Goal: Task Accomplishment & Management: Manage account settings

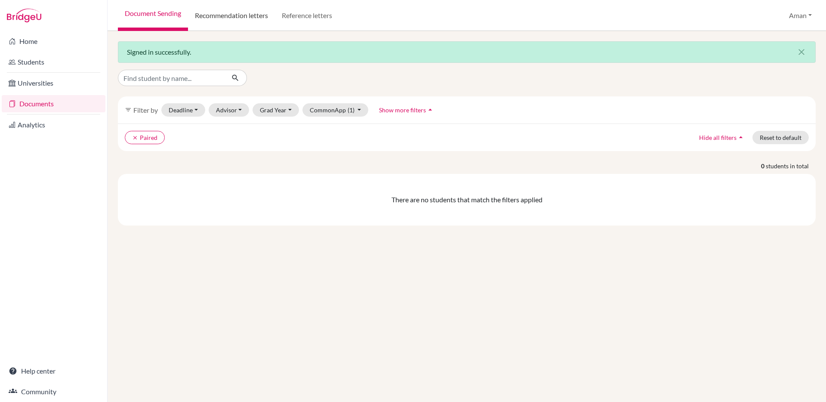
click at [221, 21] on link "Recommendation letters" at bounding box center [231, 15] width 87 height 31
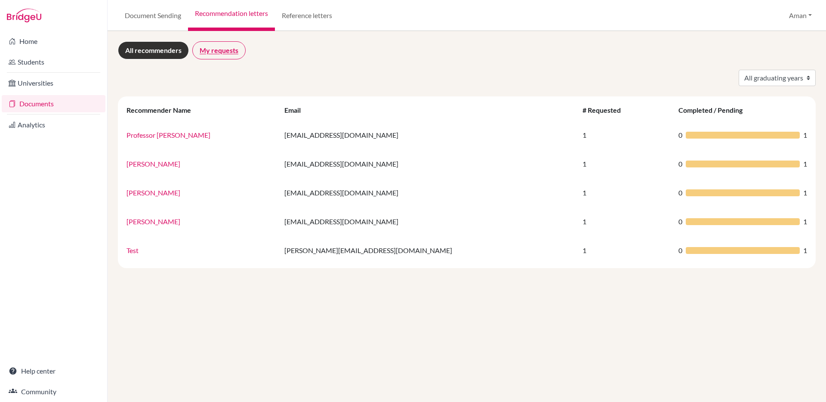
click at [219, 47] on link "My requests" at bounding box center [218, 50] width 53 height 18
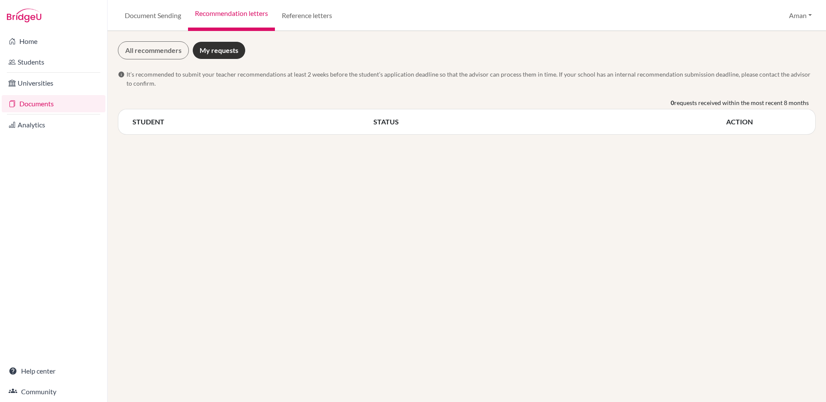
click at [245, 108] on div "0 requests received within the most recent 8 months" at bounding box center [466, 103] width 697 height 11
click at [163, 53] on link "All recommenders" at bounding box center [153, 50] width 71 height 18
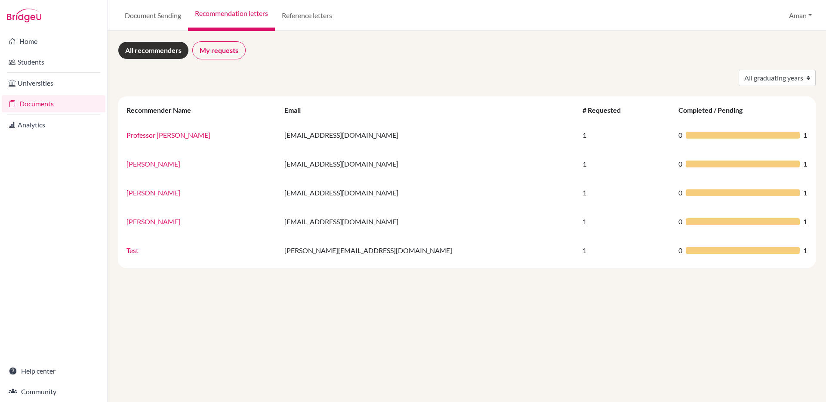
click at [221, 52] on link "My requests" at bounding box center [218, 50] width 53 height 18
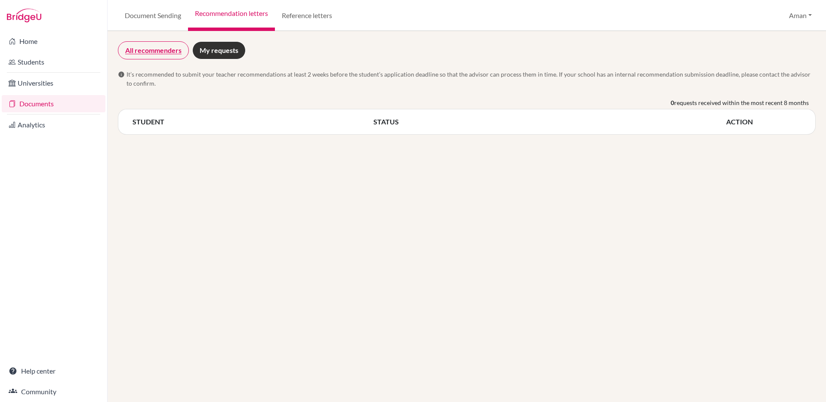
click at [153, 53] on link "All recommenders" at bounding box center [153, 50] width 71 height 18
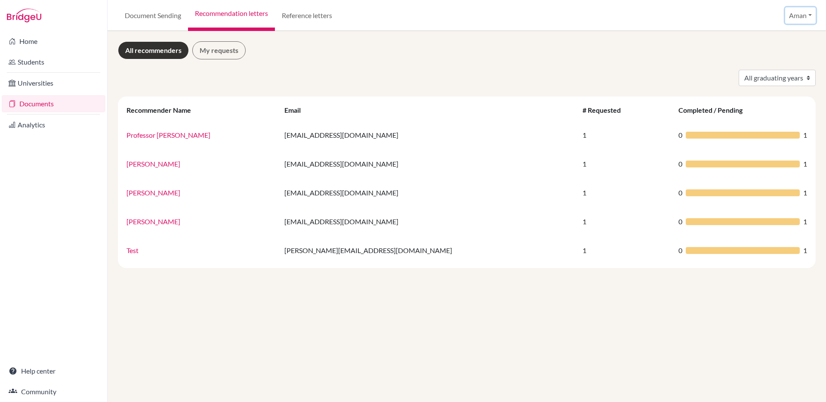
click at [797, 14] on button "Aman" at bounding box center [800, 15] width 31 height 16
click at [781, 69] on button "Log out" at bounding box center [782, 70] width 68 height 14
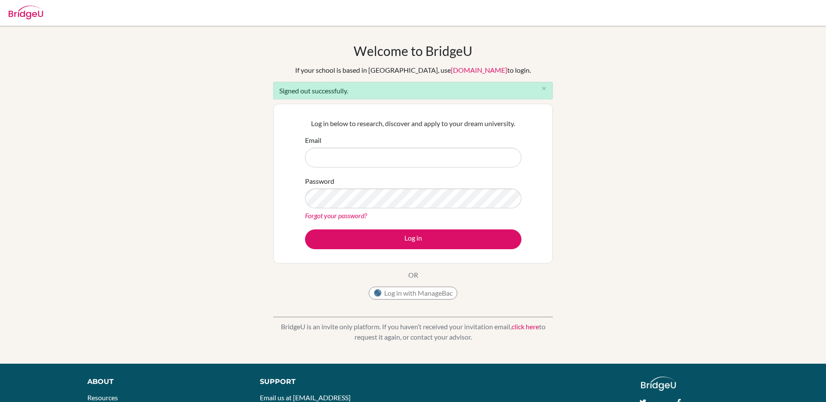
click at [383, 159] on input "Email" at bounding box center [413, 157] width 216 height 20
type input "aman.tank+student@bridge-u.com"
click at [305, 229] on button "Log in" at bounding box center [413, 239] width 216 height 20
